Goal: Information Seeking & Learning: Learn about a topic

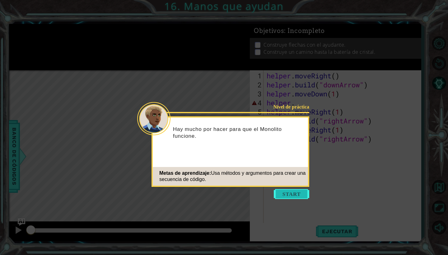
click at [289, 197] on button "Start" at bounding box center [291, 194] width 35 height 10
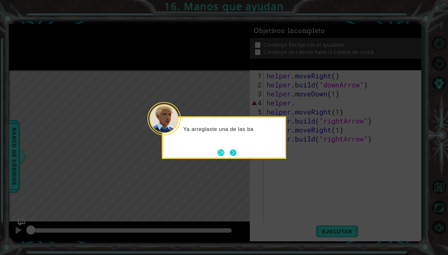
click at [234, 156] on button "Next" at bounding box center [232, 152] width 7 height 7
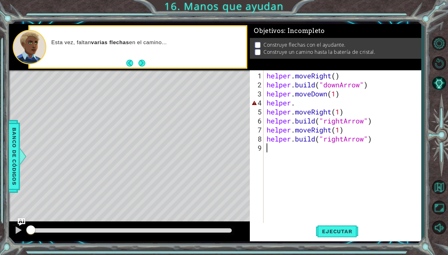
click at [292, 105] on div "helper . moveRight ( ) helper . build ( "downArrow" ) helper . moveDown ( 1 ) h…" at bounding box center [343, 156] width 157 height 171
click at [297, 105] on div "helper . moveRight ( ) helper . build ( "downArrow" ) helper . moveDown ( 1 ) h…" at bounding box center [343, 156] width 157 height 171
click at [24, 221] on img "Ask AI" at bounding box center [21, 222] width 8 height 8
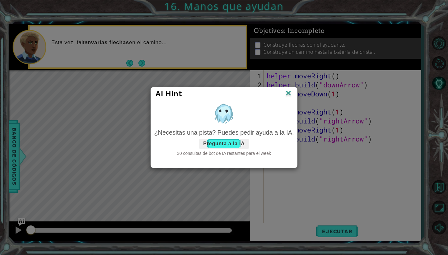
click at [237, 144] on button "Pregunta a la IA" at bounding box center [223, 144] width 49 height 10
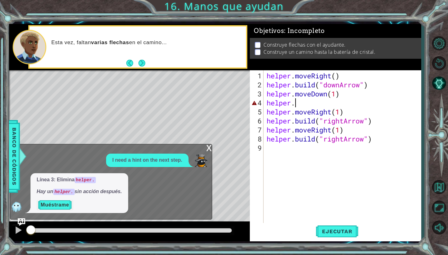
click at [61, 205] on button "Muéstrame" at bounding box center [55, 205] width 36 height 10
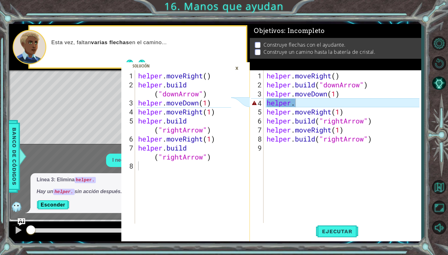
click at [243, 100] on icon at bounding box center [240, 101] width 19 height 9
click at [310, 101] on div "helper . moveRight ( ) helper . build ( "downArrow" ) helper . moveDown ( 1 ) h…" at bounding box center [343, 156] width 157 height 171
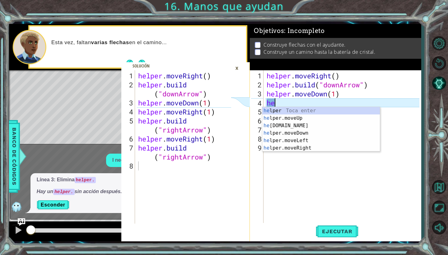
type textarea "h"
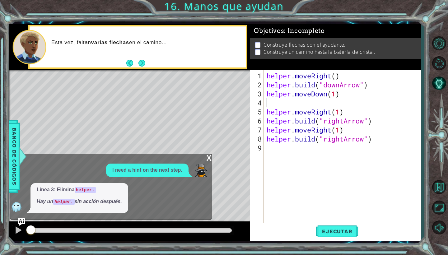
click at [181, 120] on div "Level Map" at bounding box center [152, 161] width 287 height 183
click at [209, 158] on div "x" at bounding box center [209, 157] width 6 height 6
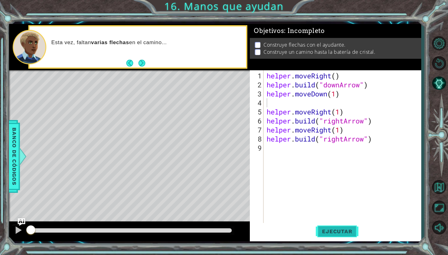
click at [345, 228] on span "Ejecutar" at bounding box center [337, 231] width 43 height 6
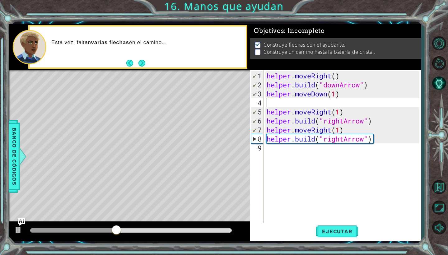
click at [356, 142] on div "helper . moveRight ( ) helper . build ( "downArrow" ) helper . moveDown ( 1 ) h…" at bounding box center [343, 156] width 157 height 171
click at [367, 140] on div "helper . moveRight ( ) helper . build ( "downArrow" ) helper . moveDown ( 1 ) h…" at bounding box center [343, 156] width 157 height 171
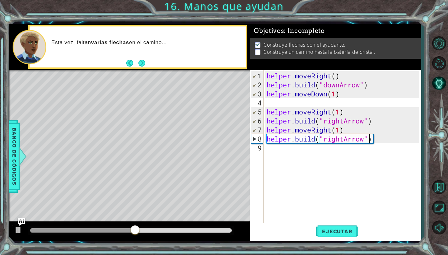
click at [367, 140] on div "helper . moveRight ( ) helper . build ( "downArrow" ) helper . moveDown ( 1 ) h…" at bounding box center [343, 156] width 157 height 171
click at [321, 139] on div "helper . moveRight ( ) helper . build ( "downArrow" ) helper . moveDown ( 1 ) h…" at bounding box center [343, 156] width 157 height 171
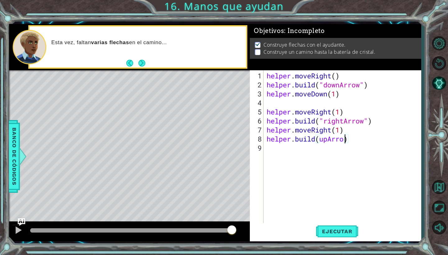
scroll to position [0, 4]
click at [318, 139] on div "helper . moveRight ( ) helper . build ( "downArrow" ) helper . moveDown ( 1 ) h…" at bounding box center [343, 156] width 157 height 171
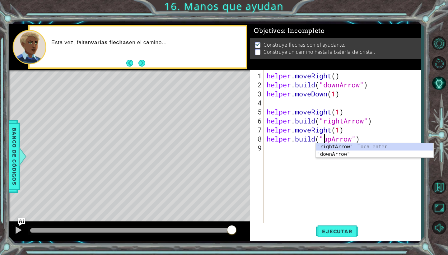
click at [364, 139] on div "helper . moveRight ( ) helper . build ( "downArrow" ) helper . moveDown ( 1 ) h…" at bounding box center [343, 156] width 157 height 171
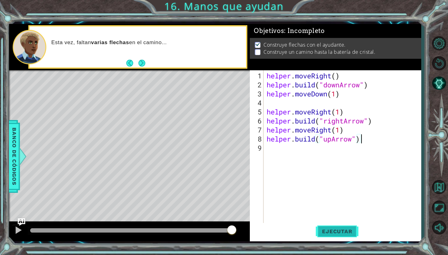
type textarea "[DOMAIN_NAME]("upArrow")"
click at [339, 234] on span "Ejecutar" at bounding box center [337, 231] width 43 height 6
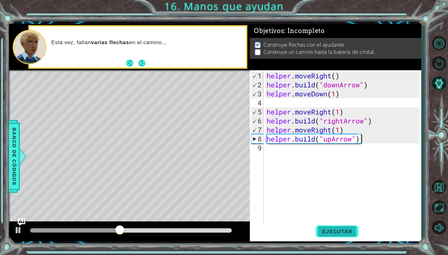
click at [340, 231] on span "Ejecutar" at bounding box center [337, 231] width 43 height 6
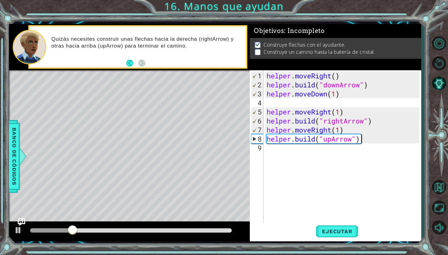
click at [271, 103] on div "helper . moveRight ( ) helper . build ( "downArrow" ) helper . moveDown ( 1 ) h…" at bounding box center [343, 156] width 157 height 171
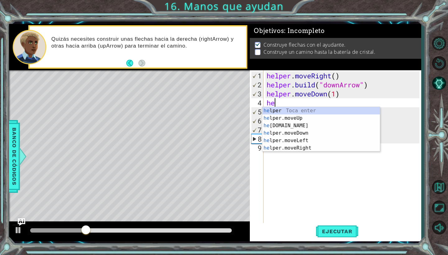
scroll to position [0, 0]
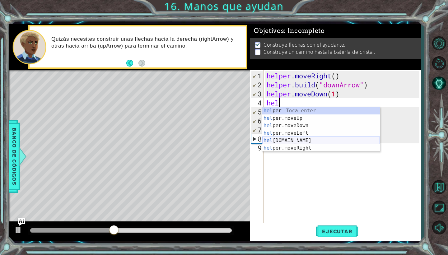
click at [303, 139] on div "hel per Toca enter hel per.moveUp Toca enter hel per.moveDown Toca enter hel pe…" at bounding box center [321, 137] width 118 height 60
type textarea "[DOMAIN_NAME]("rightArrow")"
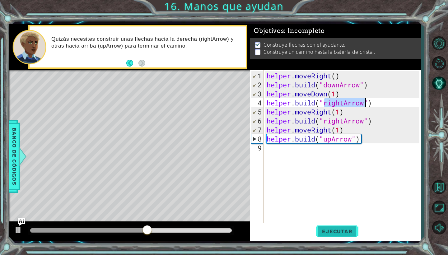
click at [342, 230] on span "Ejecutar" at bounding box center [337, 231] width 43 height 6
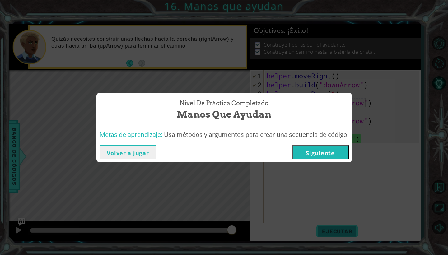
click at [339, 232] on div "Nivel de práctica Completado Manos que ayudan Metas de aprendizaje: Usa métodos…" at bounding box center [224, 127] width 448 height 255
click at [323, 156] on button "Siguiente" at bounding box center [320, 152] width 57 height 14
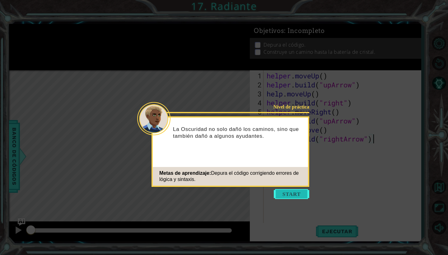
click at [297, 197] on button "Start" at bounding box center [291, 194] width 35 height 10
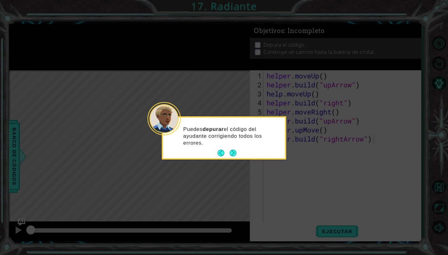
click at [346, 232] on icon at bounding box center [224, 127] width 448 height 255
click at [237, 152] on button "Next" at bounding box center [233, 153] width 9 height 9
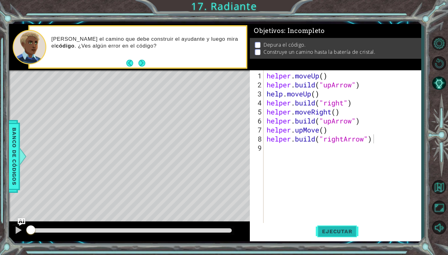
click at [340, 232] on span "Ejecutar" at bounding box center [337, 231] width 43 height 6
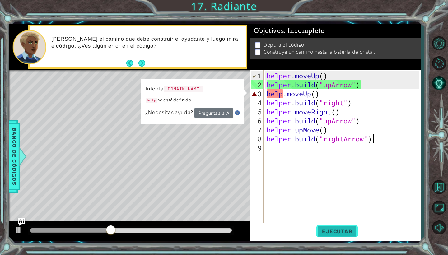
click at [338, 232] on span "Ejecutar" at bounding box center [337, 231] width 43 height 6
click at [283, 94] on div "helper . moveUp ( ) helper . build ( "upArrow" ) help . moveUp ( ) helper . bui…" at bounding box center [343, 156] width 157 height 171
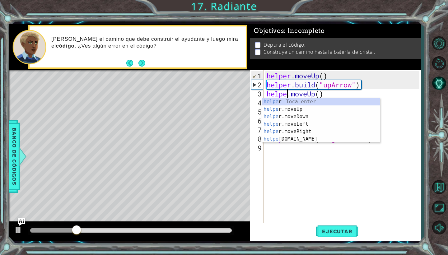
scroll to position [0, 2]
click at [330, 231] on span "Ejecutar" at bounding box center [337, 231] width 43 height 6
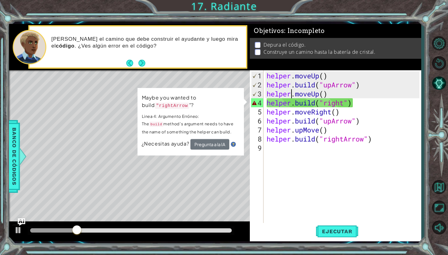
click at [344, 102] on div "helper . moveUp ( ) helper . build ( "upArrow" ) helper . moveUp ( ) helper . b…" at bounding box center [343, 156] width 157 height 171
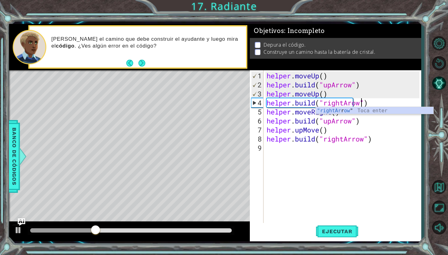
scroll to position [0, 4]
click at [336, 229] on span "Ejecutar" at bounding box center [337, 231] width 43 height 6
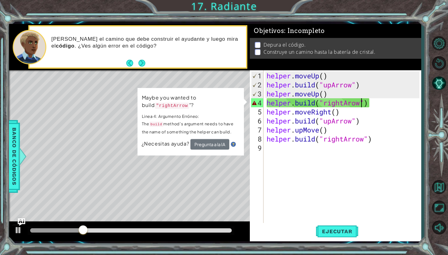
click at [352, 101] on div "helper . moveUp ( ) helper . build ( "upArrow" ) helper . moveUp ( ) helper . b…" at bounding box center [343, 156] width 157 height 171
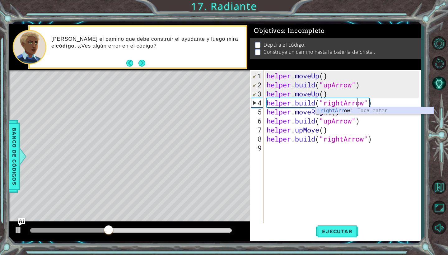
click at [348, 113] on div ""rightArr ow" Toca enter" at bounding box center [375, 118] width 118 height 22
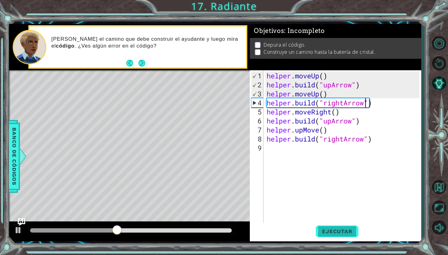
click at [342, 229] on span "Ejecutar" at bounding box center [337, 231] width 43 height 6
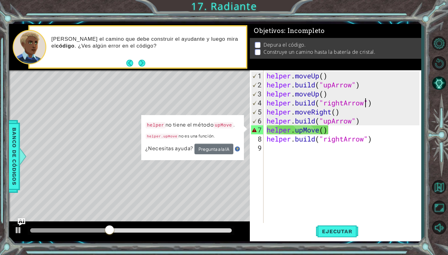
click at [319, 128] on div "helper . moveUp ( ) helper . build ( "upArrow" ) helper . moveUp ( ) helper . b…" at bounding box center [343, 156] width 157 height 171
click at [323, 132] on div "helper . moveUp ( ) helper . build ( "upArrow" ) helper . moveUp ( ) helper . b…" at bounding box center [343, 156] width 157 height 171
click at [327, 132] on div "helper . moveUp ( ) helper . build ( "upArrow" ) helper . moveUp ( ) helper . b…" at bounding box center [343, 156] width 157 height 171
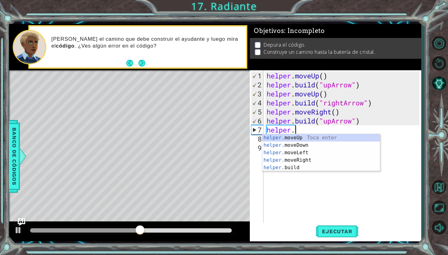
scroll to position [0, 1]
click at [324, 142] on div "helper. moveUp Toca enter helper. moveDown Toca enter helper. moveLeft Toca ent…" at bounding box center [321, 160] width 118 height 52
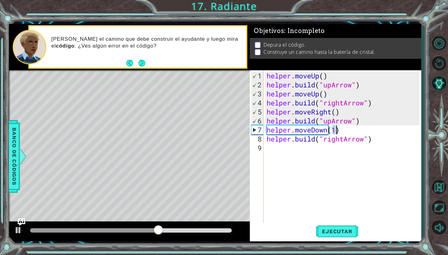
click at [325, 129] on div "helper . moveUp ( ) helper . build ( "upArrow" ) helper . moveUp ( ) helper . b…" at bounding box center [343, 156] width 157 height 171
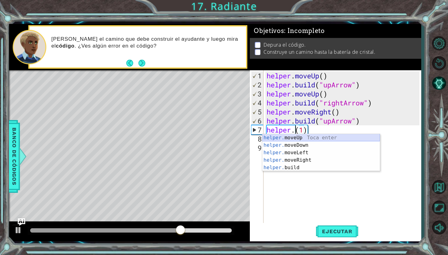
click at [319, 134] on div "helper. moveUp Toca enter helper. moveDown Toca enter helper. moveLeft Toca ent…" at bounding box center [321, 160] width 118 height 52
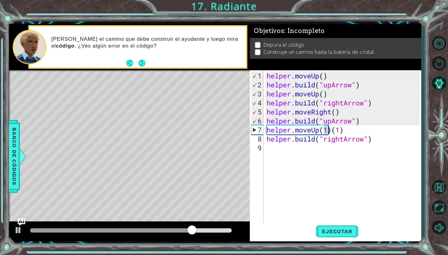
click at [354, 130] on div "helper . moveUp ( ) helper . build ( "upArrow" ) helper . moveUp ( ) helper . b…" at bounding box center [343, 156] width 157 height 171
type textarea "helper.moveUp(1)"
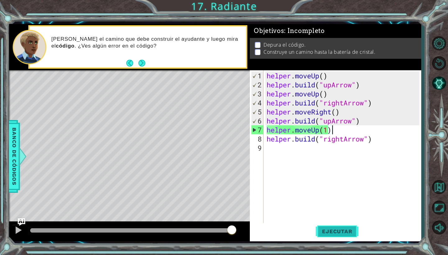
click at [333, 234] on span "Ejecutar" at bounding box center [337, 231] width 43 height 6
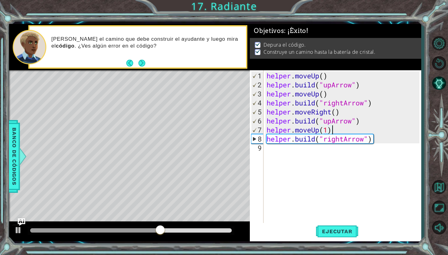
click at [315, 129] on div "helper . moveUp ( ) helper . build ( "upArrow" ) helper . moveUp ( ) helper . b…" at bounding box center [343, 156] width 157 height 171
click at [320, 130] on div "helper . moveUp ( ) helper . build ( "upArrow" ) helper . moveUp ( ) helper . b…" at bounding box center [343, 156] width 157 height 171
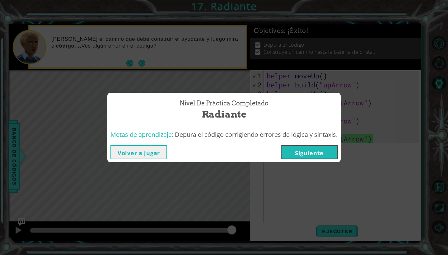
click at [321, 151] on button "Siguiente" at bounding box center [309, 152] width 57 height 14
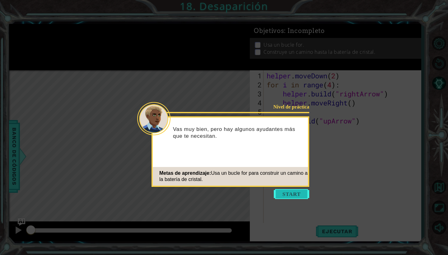
click at [286, 194] on button "Start" at bounding box center [291, 194] width 35 height 10
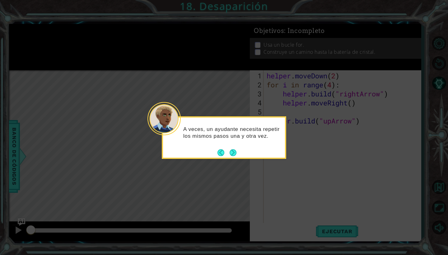
click at [231, 146] on div "A veces, un ayudante necesita repetir los mismos pasos una y otra vez." at bounding box center [224, 135] width 122 height 31
click at [233, 150] on button "Next" at bounding box center [233, 152] width 8 height 8
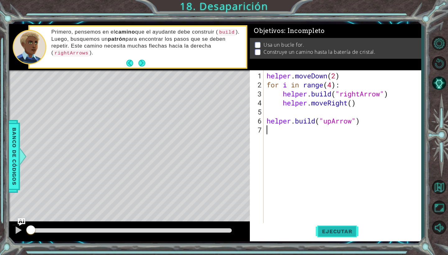
click at [329, 232] on span "Ejecutar" at bounding box center [337, 231] width 43 height 6
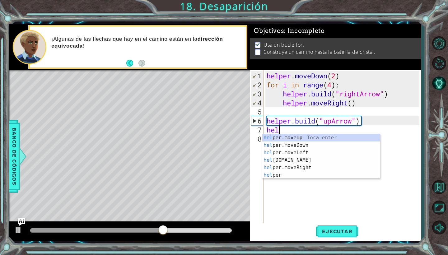
scroll to position [0, 0]
click at [299, 137] on div "help er.moveUp Toca enter help er.moveDown Toca enter help er.moveLeft Toca ent…" at bounding box center [321, 164] width 118 height 60
type textarea "helper.moveUp(1)"
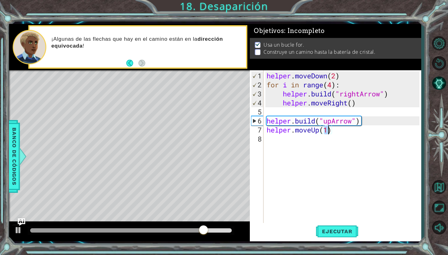
click at [317, 140] on div "helper . moveDown ( 2 ) for i in range ( 4 ) : helper . build ( "rightArrow" ) …" at bounding box center [343, 156] width 157 height 171
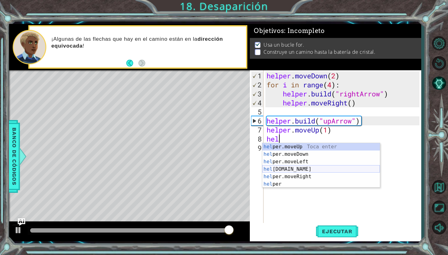
click at [312, 171] on div "hel per.moveUp Toca enter hel per.moveDown Toca enter hel per.moveLeft Toca ent…" at bounding box center [321, 173] width 118 height 60
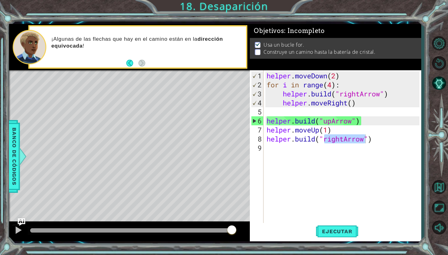
click at [343, 141] on div "helper . moveDown ( 2 ) for i in range ( 4 ) : helper . build ( "rightArrow" ) …" at bounding box center [343, 156] width 157 height 171
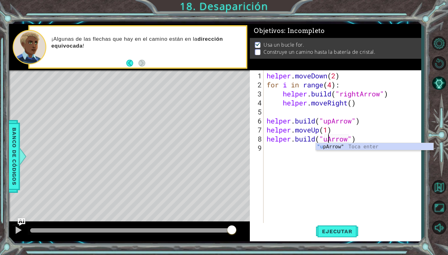
type textarea "[DOMAIN_NAME]("upArrow")"
click at [292, 145] on div "helper . moveDown ( 2 ) for i in range ( 4 ) : helper . build ( "rightArrow" ) …" at bounding box center [343, 156] width 157 height 171
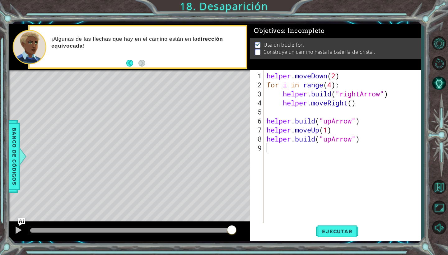
scroll to position [0, 0]
click at [338, 230] on span "Ejecutar" at bounding box center [337, 231] width 43 height 6
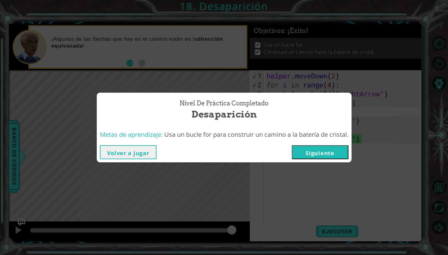
click at [334, 151] on button "Siguiente" at bounding box center [320, 152] width 57 height 14
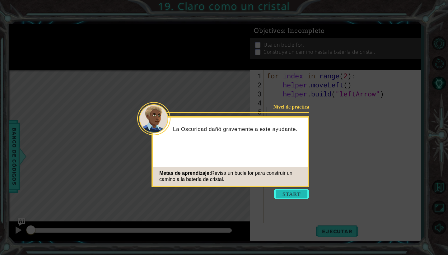
click at [301, 192] on button "Start" at bounding box center [291, 194] width 35 height 10
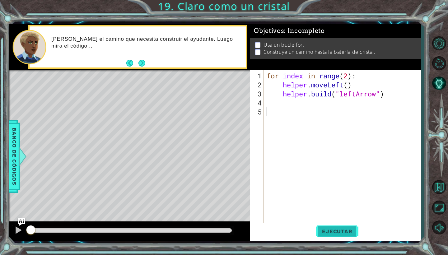
click at [345, 231] on span "Ejecutar" at bounding box center [337, 231] width 43 height 6
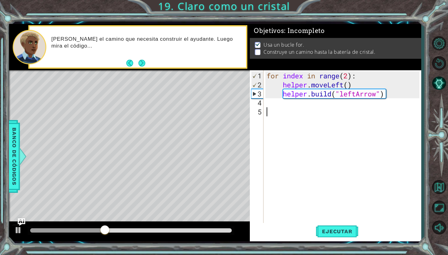
click at [348, 77] on div "for index in range ( 2 ) : helper . moveLeft ( ) helper . build ( "leftArrow" )" at bounding box center [343, 156] width 157 height 171
type textarea "for index in range(4):"
click at [335, 236] on button "Ejecutar" at bounding box center [337, 231] width 43 height 17
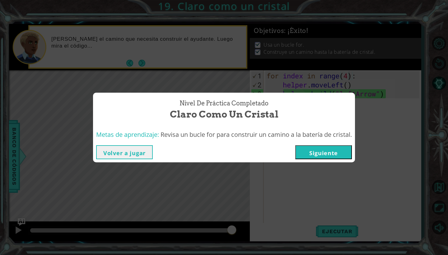
click at [308, 152] on button "Siguiente" at bounding box center [323, 152] width 57 height 14
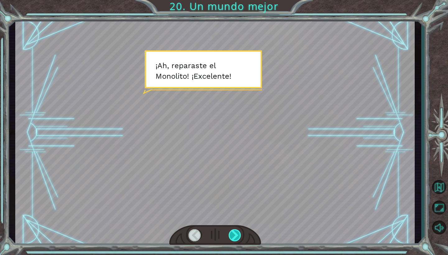
click at [234, 234] on div at bounding box center [235, 235] width 13 height 12
click at [232, 235] on div at bounding box center [235, 235] width 13 height 12
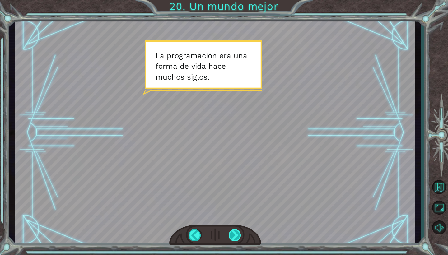
click at [232, 235] on div at bounding box center [235, 235] width 13 height 12
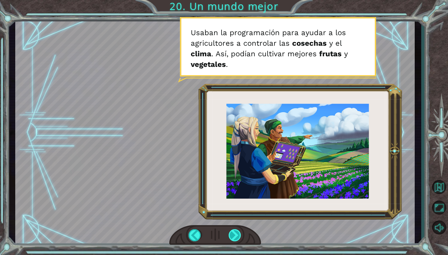
click at [232, 235] on div at bounding box center [235, 235] width 13 height 12
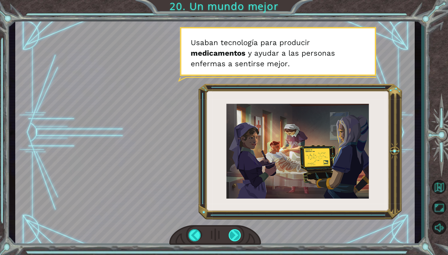
click at [232, 235] on div at bounding box center [235, 235] width 13 height 12
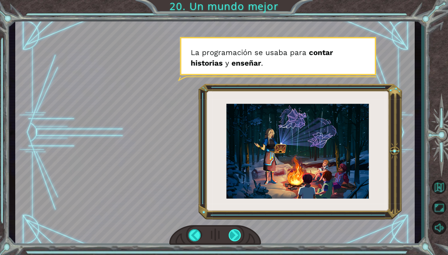
click at [232, 235] on div at bounding box center [235, 235] width 13 height 12
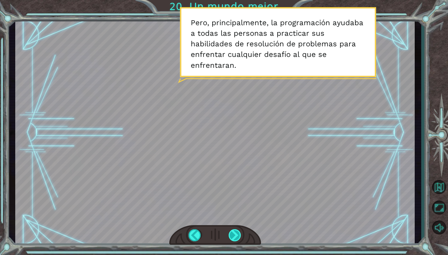
click at [232, 235] on div at bounding box center [235, 235] width 13 height 12
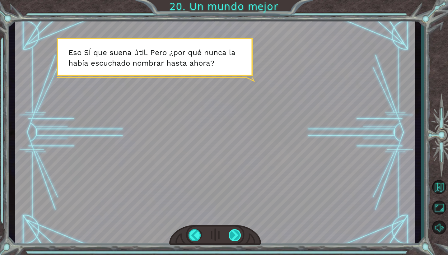
click at [232, 235] on div at bounding box center [235, 235] width 13 height 12
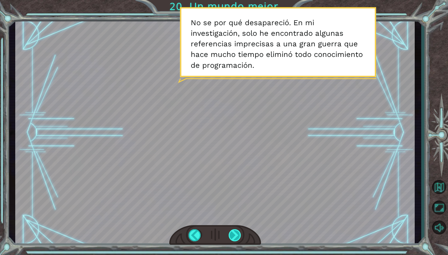
click at [232, 235] on div at bounding box center [235, 235] width 13 height 12
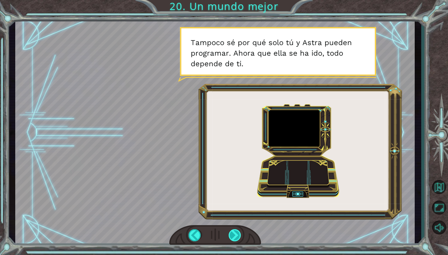
click at [232, 235] on div at bounding box center [235, 235] width 13 height 12
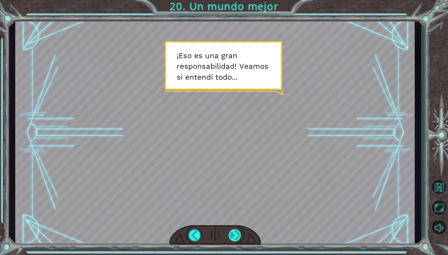
click at [232, 235] on div at bounding box center [235, 235] width 13 height 12
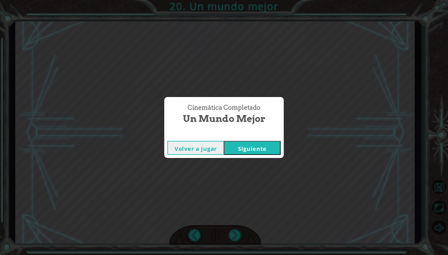
click at [252, 150] on button "Siguiente" at bounding box center [252, 148] width 57 height 14
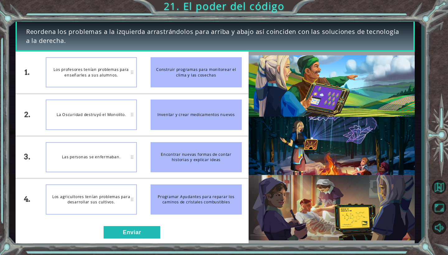
click at [109, 206] on div "Los agricultores tenían problemas para desarrollar sus cultivos." at bounding box center [91, 199] width 91 height 30
drag, startPoint x: 213, startPoint y: 80, endPoint x: 116, endPoint y: 197, distance: 152.4
click at [116, 197] on div "1. 2. 3. 4. Los profesores tenían problemas para enseñarles a sus alumnos. La O…" at bounding box center [132, 136] width 233 height 169
click at [168, 88] on li "Construir programas para monitorear el clima y las cosechas" at bounding box center [196, 73] width 105 height 42
click at [180, 56] on li "Construir programas para monitorear el clima y las cosechas" at bounding box center [196, 73] width 105 height 42
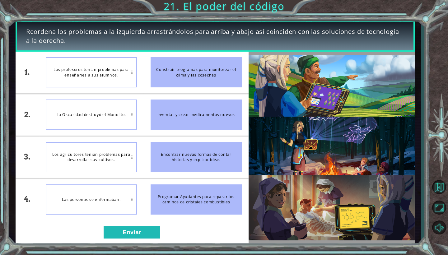
click at [123, 195] on div "Las personas se enfermaban." at bounding box center [91, 199] width 91 height 30
click at [133, 199] on div "Las personas se enfermaban." at bounding box center [91, 199] width 91 height 30
drag, startPoint x: 133, startPoint y: 199, endPoint x: 155, endPoint y: 119, distance: 83.6
click at [155, 119] on div "1. 2. 3. 4. Los profesores tenían problemas para enseñarles a sus alumnos. La O…" at bounding box center [132, 136] width 233 height 169
drag, startPoint x: 205, startPoint y: 79, endPoint x: 190, endPoint y: 92, distance: 19.4
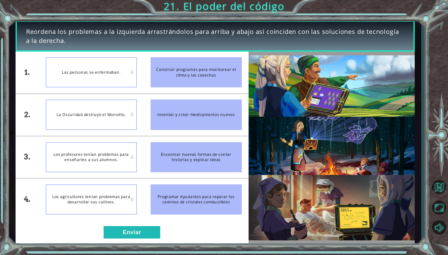
click at [190, 92] on li "Construir programas para monitorear el clima y las cosechas" at bounding box center [196, 73] width 105 height 42
drag, startPoint x: 191, startPoint y: 80, endPoint x: 154, endPoint y: 130, distance: 62.6
click at [154, 130] on ul "Construir programas para monitorear el clima y las cosechas Inventar y crear me…" at bounding box center [196, 136] width 105 height 169
click at [149, 100] on li "Inventar y crear medicamentos nuevos" at bounding box center [196, 115] width 105 height 42
click at [131, 244] on div "1. 2. 3. 4. Los agricultores tenían problemas para desarrollar sus cultivos. La…" at bounding box center [132, 148] width 233 height 193
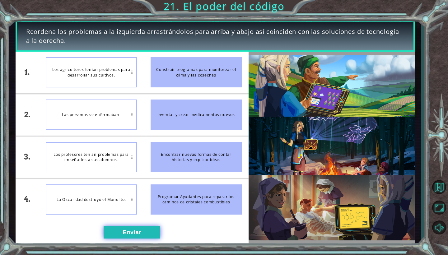
click at [132, 233] on button "Enviar" at bounding box center [132, 232] width 57 height 12
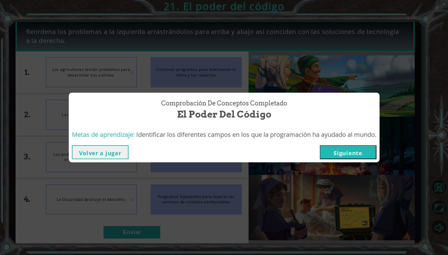
click at [353, 150] on button "Siguiente" at bounding box center [348, 152] width 57 height 14
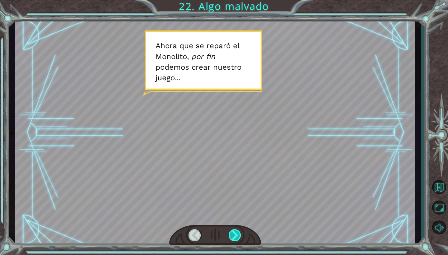
click at [237, 232] on div at bounding box center [235, 235] width 13 height 12
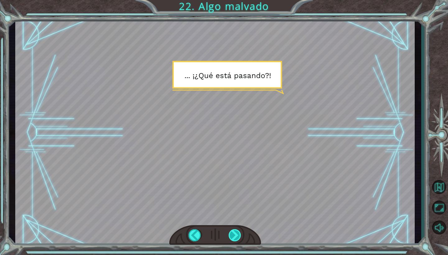
click at [236, 232] on div at bounding box center [235, 235] width 13 height 12
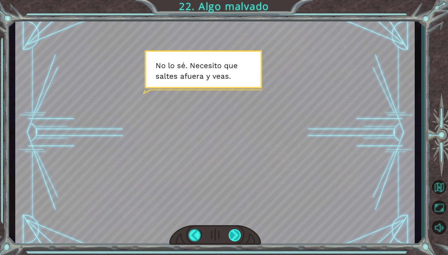
click at [236, 236] on div at bounding box center [235, 235] width 13 height 12
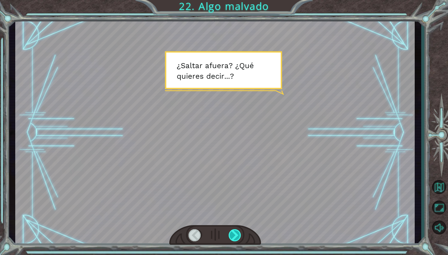
click at [236, 236] on div at bounding box center [235, 235] width 13 height 12
